Goal: Information Seeking & Learning: Find contact information

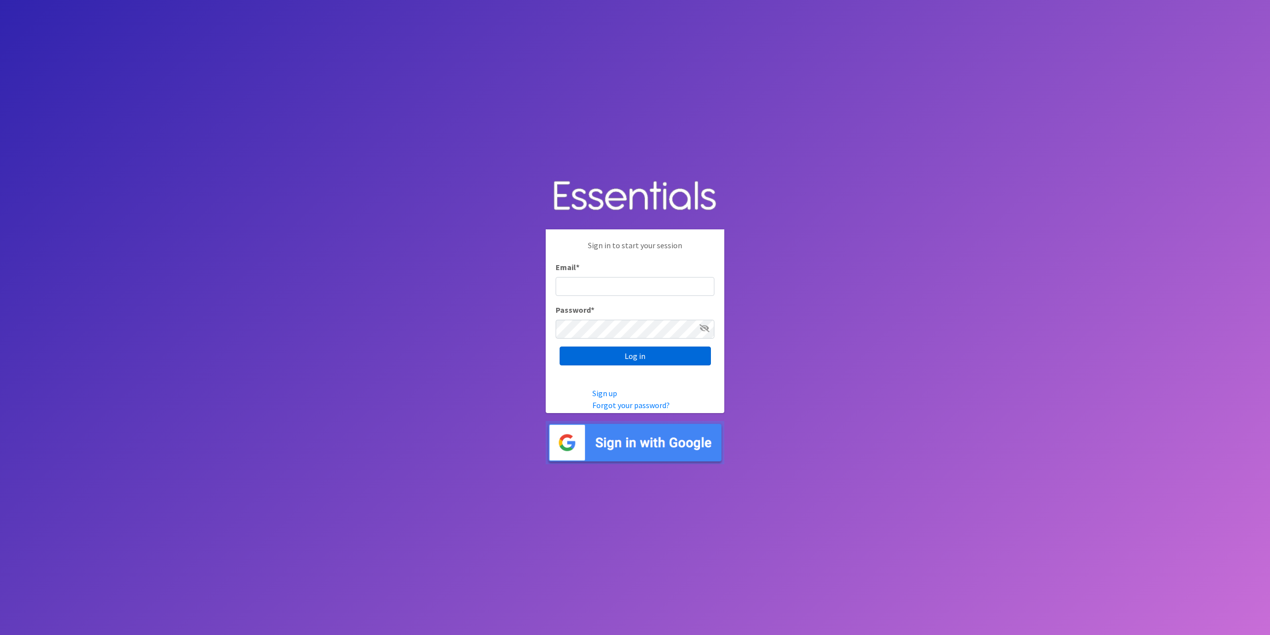
type input "tshaughnessy@ccozarks.org"
click at [654, 354] on input "Log in" at bounding box center [635, 355] width 151 height 19
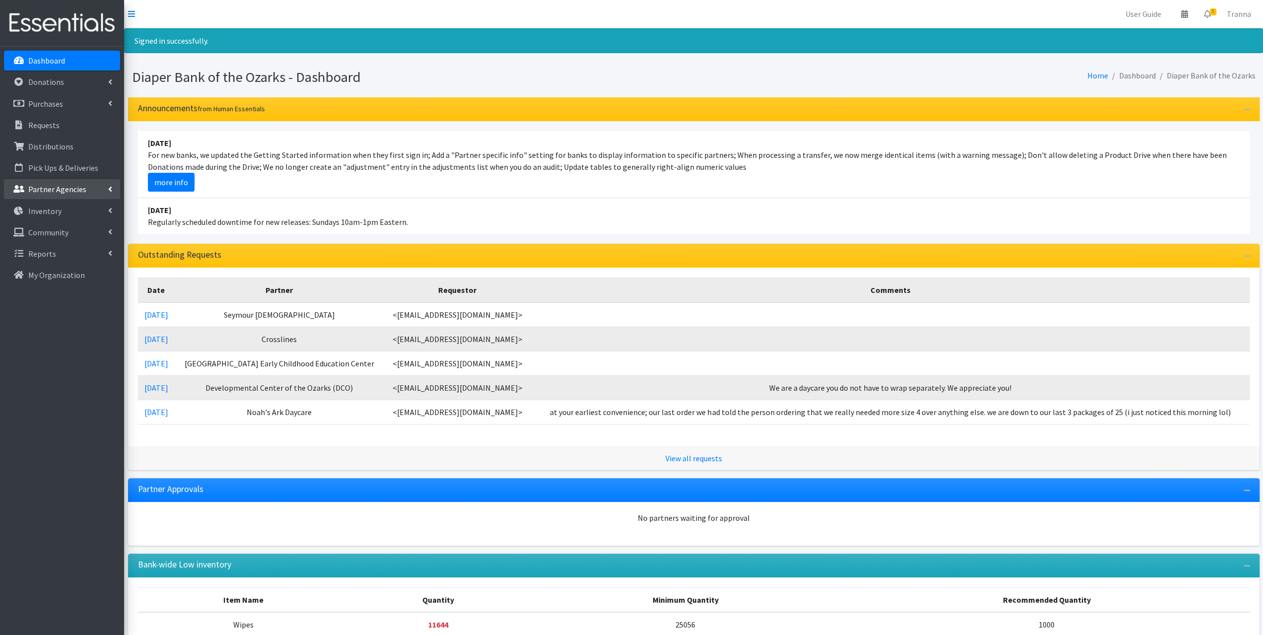
click at [46, 188] on p "Partner Agencies" at bounding box center [57, 189] width 58 height 10
click at [46, 212] on link "All Partners" at bounding box center [62, 211] width 116 height 20
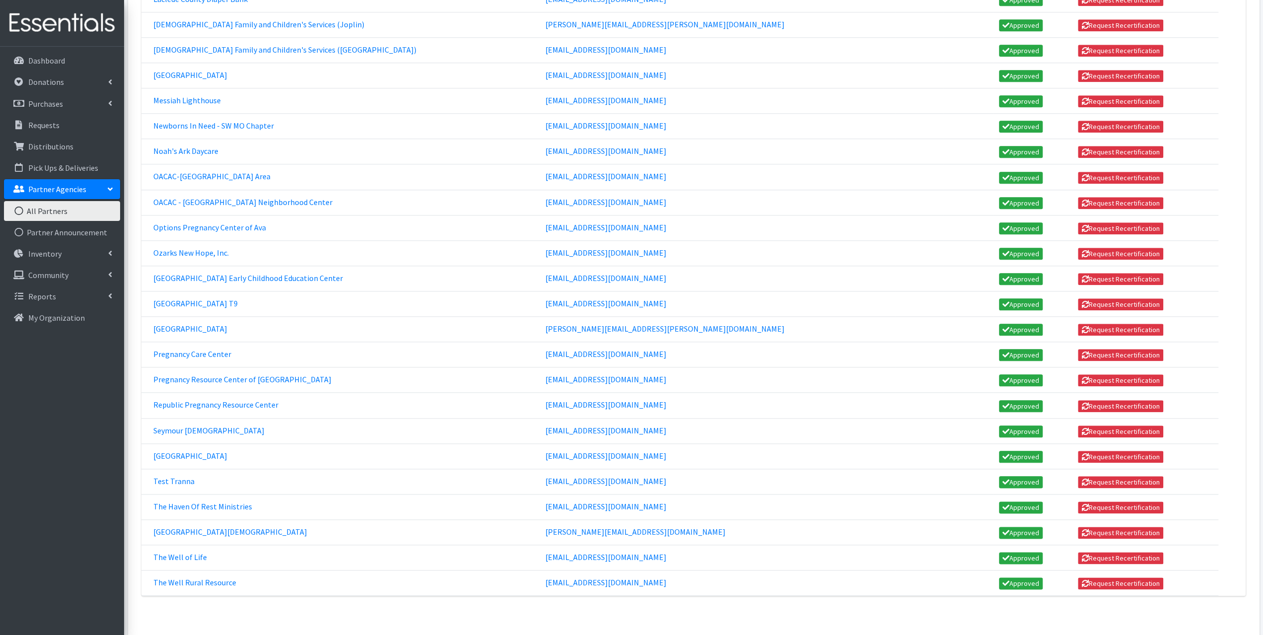
scroll to position [982, 0]
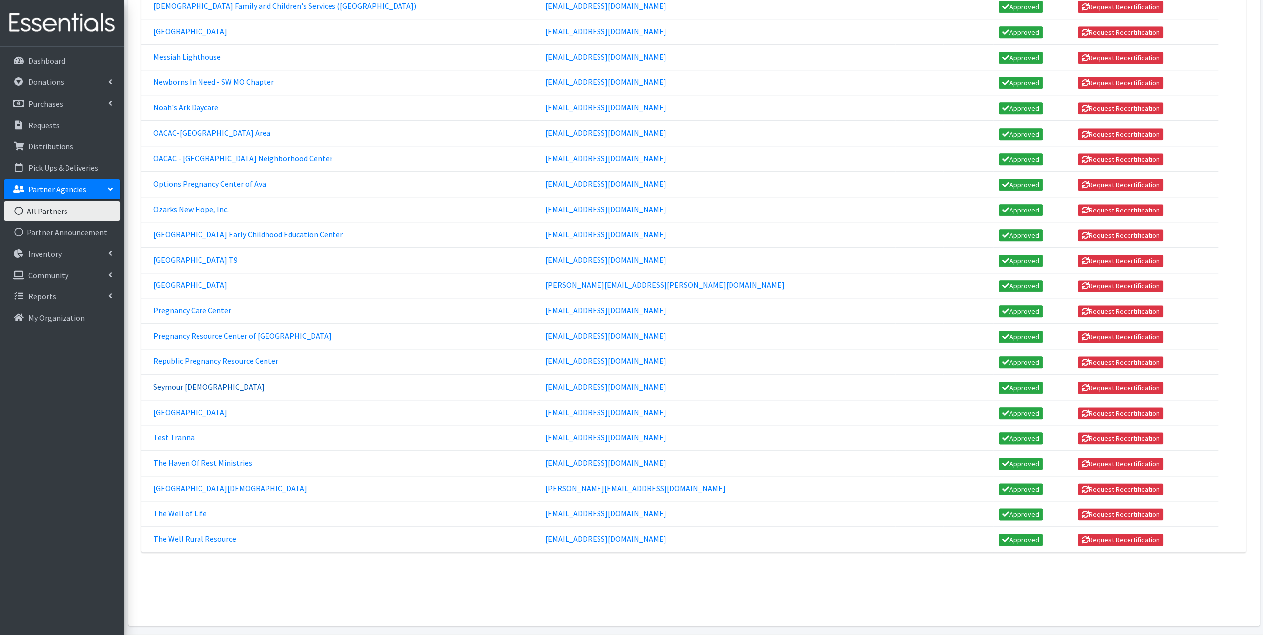
click at [227, 382] on link "Seymour [DEMOGRAPHIC_DATA]" at bounding box center [208, 387] width 111 height 10
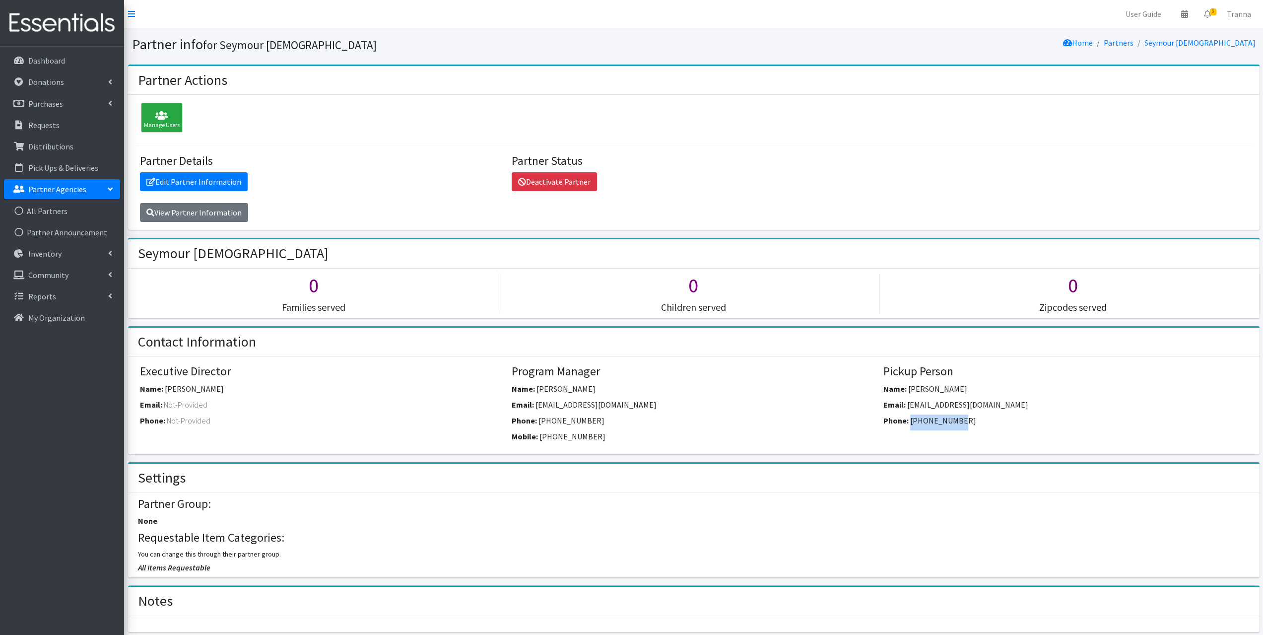
drag, startPoint x: 957, startPoint y: 416, endPoint x: 908, endPoint y: 416, distance: 49.1
click at [908, 416] on div "Phone: 417-766-6258" at bounding box center [1065, 422] width 364 height 16
copy span "417-766-6258"
click at [52, 124] on p "Requests" at bounding box center [43, 125] width 31 height 10
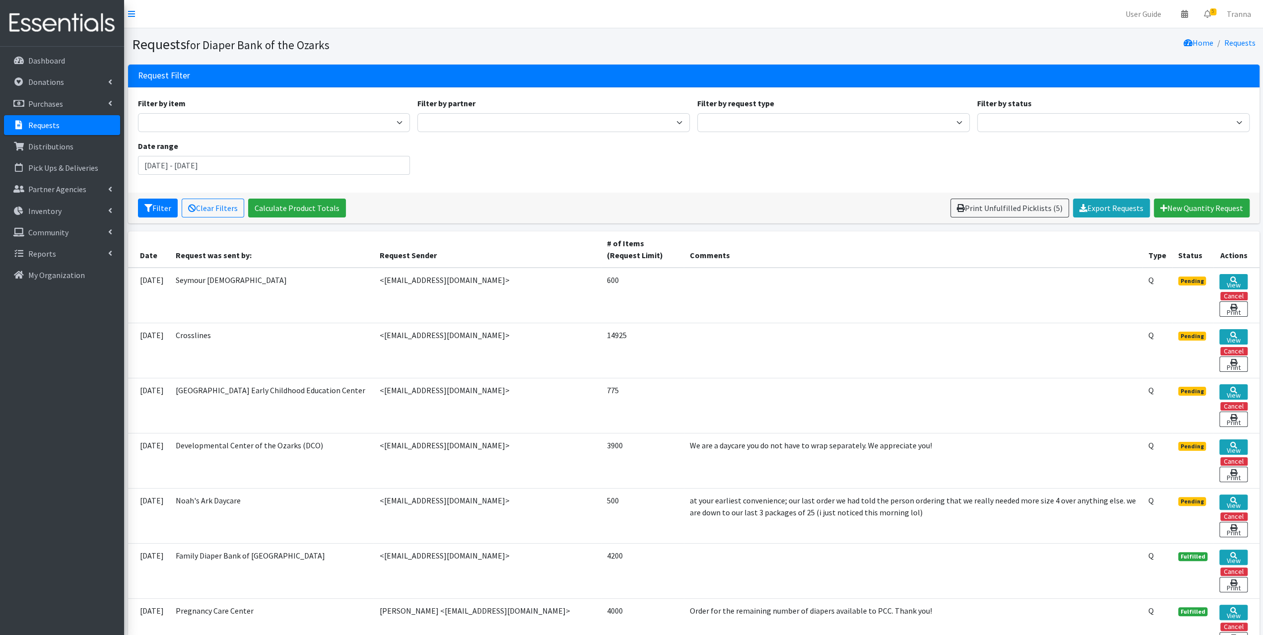
click at [703, 277] on td at bounding box center [913, 295] width 458 height 56
click at [686, 292] on td at bounding box center [913, 295] width 458 height 56
click at [269, 334] on td "Crosslines" at bounding box center [272, 349] width 204 height 55
click at [1232, 279] on link "View" at bounding box center [1233, 281] width 28 height 15
click at [1233, 331] on icon at bounding box center [1232, 334] width 7 height 7
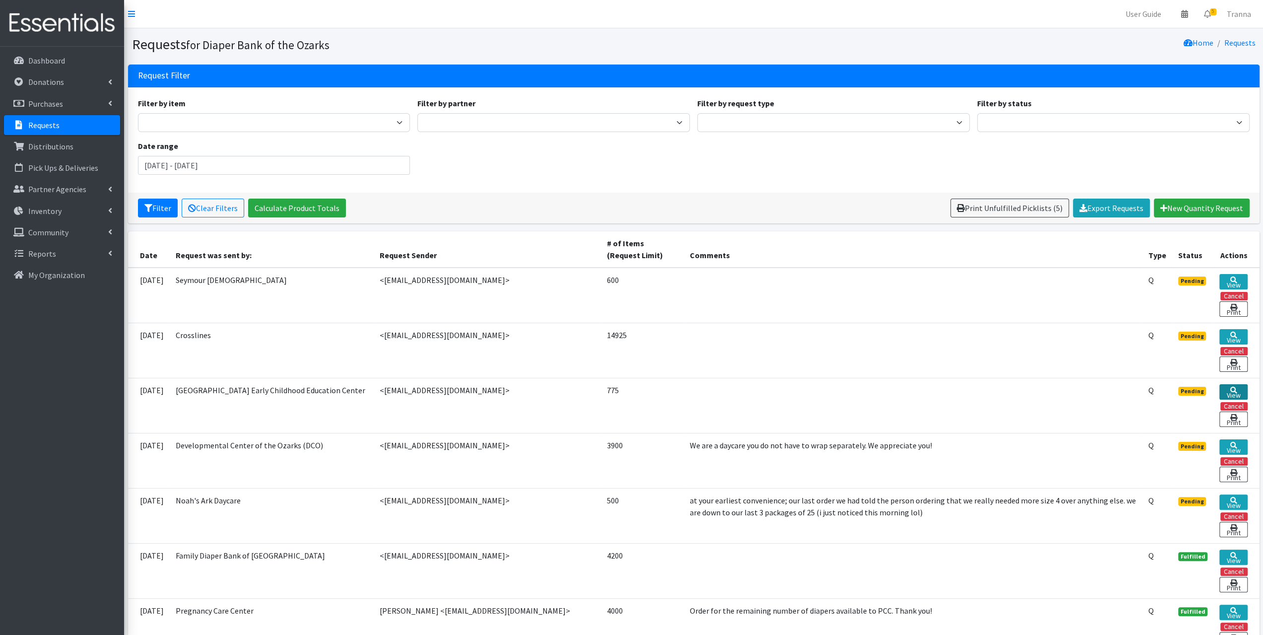
click at [1232, 389] on link "View" at bounding box center [1233, 391] width 28 height 15
click at [1232, 494] on link "View" at bounding box center [1233, 501] width 28 height 15
